Goal: Check status: Check status

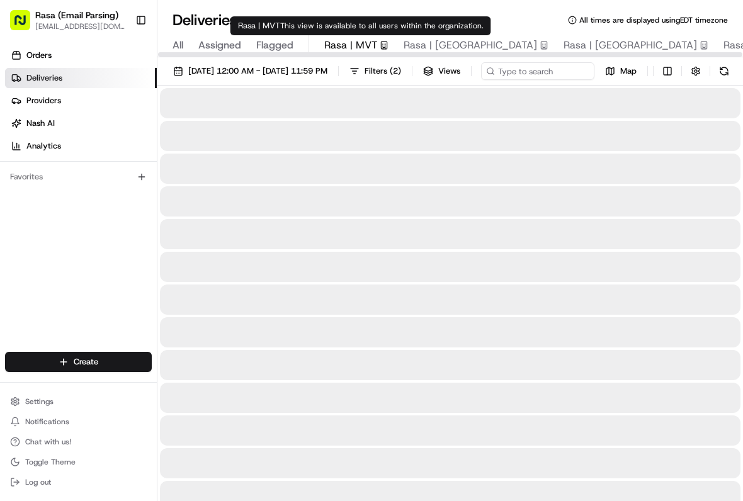
click at [357, 50] on span "Rasa | MVT" at bounding box center [350, 45] width 53 height 15
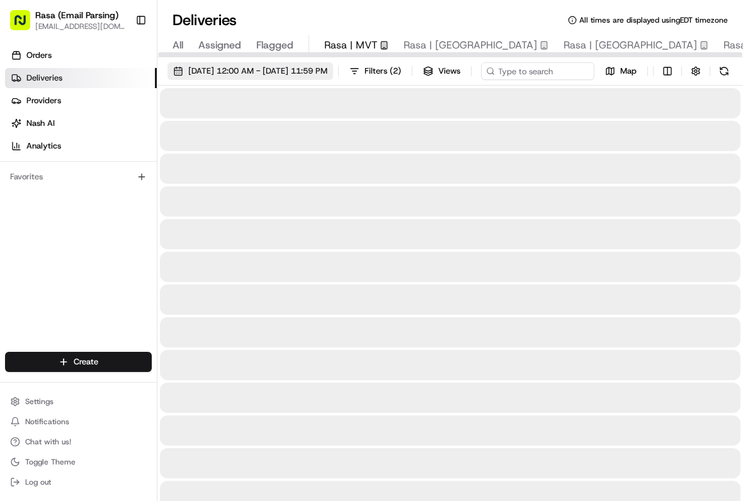
click at [266, 78] on button "[DATE] 12:00 AM - [DATE] 11:59 PM" at bounding box center [250, 71] width 166 height 18
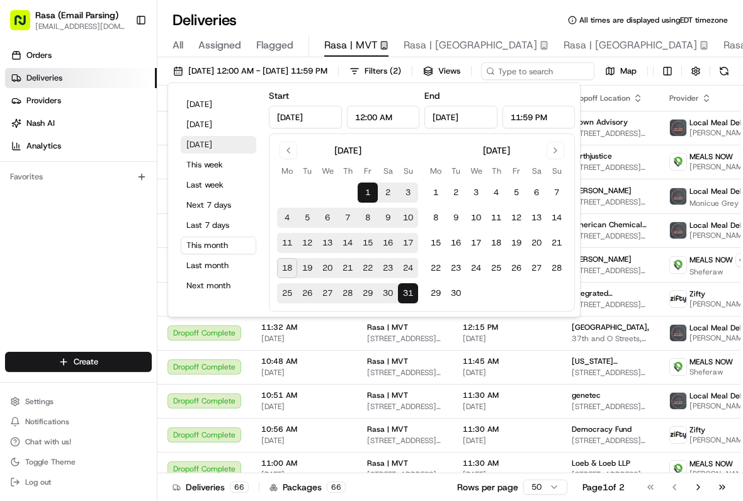
click at [206, 146] on button "[DATE]" at bounding box center [219, 145] width 76 height 18
type input "[DATE]"
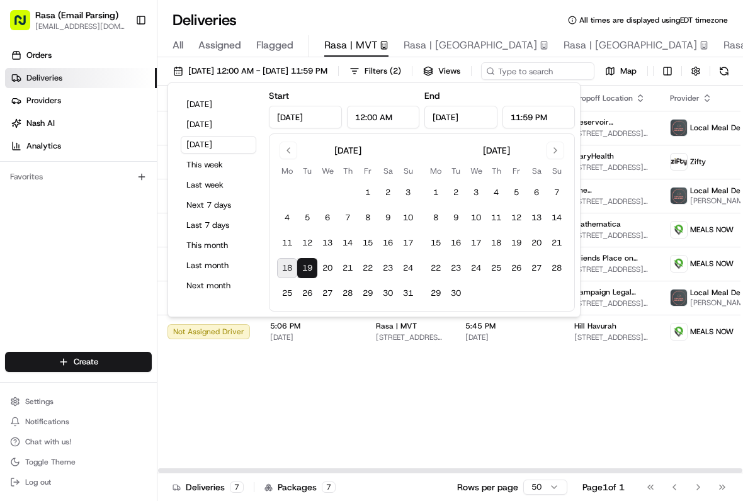
click at [313, 429] on div "Status Original Pickup Time Pickup Location Original Dropoff Time Dropoff Locat…" at bounding box center [506, 280] width 698 height 388
